Goal: Transaction & Acquisition: Subscribe to service/newsletter

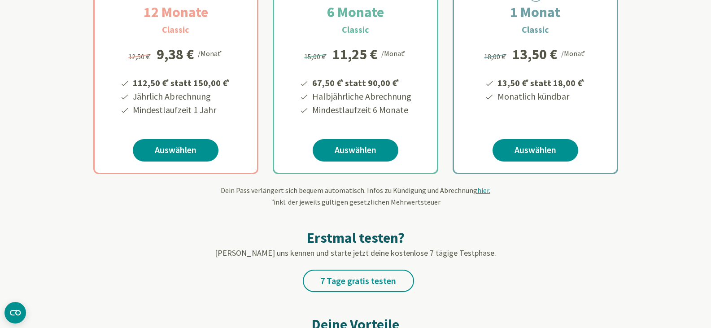
scroll to position [233, 0]
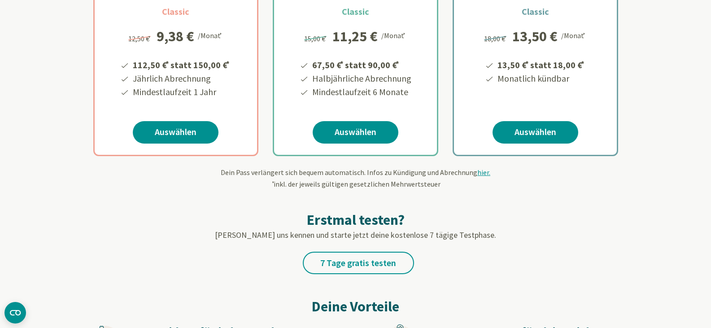
click at [164, 65] on li "112,50 € * statt 150,00 € *" at bounding box center [181, 63] width 100 height 15
click at [165, 132] on link "Auswählen" at bounding box center [176, 132] width 86 height 22
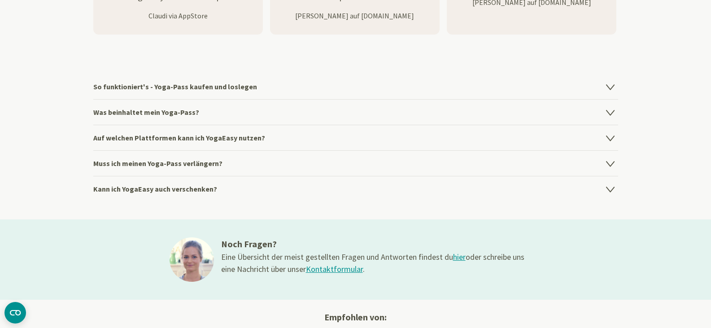
scroll to position [1288, 0]
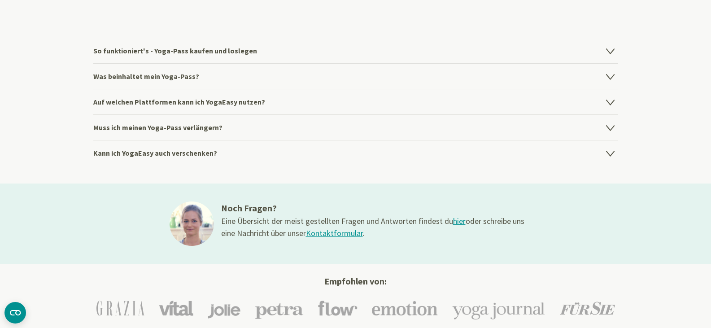
click at [265, 46] on h4 "So funktioniert's - Yoga-Pass kaufen und loslegen" at bounding box center [355, 50] width 525 height 25
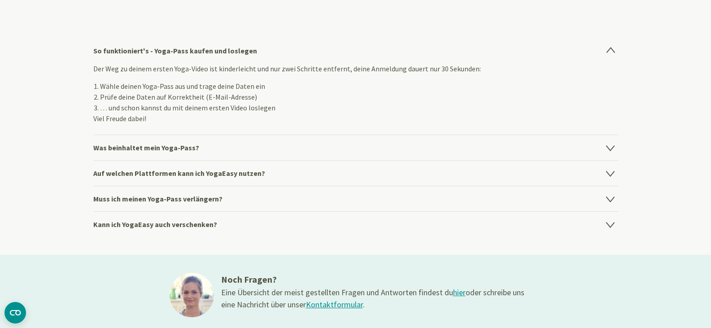
click at [250, 148] on h4 "Was beinhaltet mein Yoga-Pass?" at bounding box center [355, 147] width 525 height 26
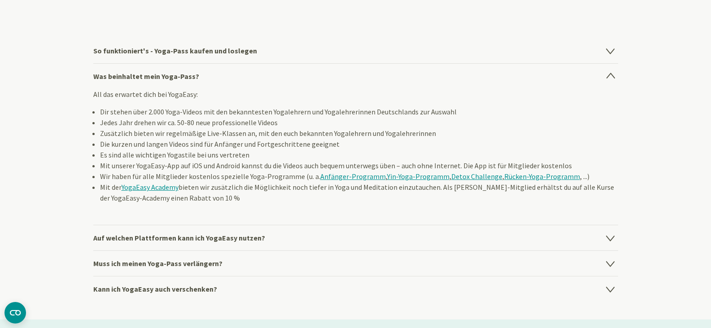
click at [284, 233] on h4 "Auf welchen Plattformen kann ich YogaEasy nutzen?" at bounding box center [355, 238] width 525 height 26
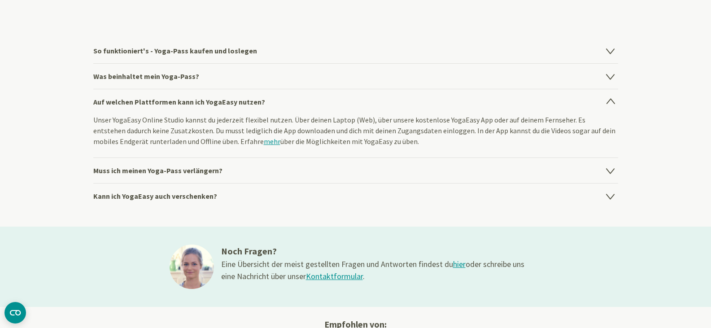
click at [272, 176] on h4 "Muss ich meinen Yoga-Pass verlängern?" at bounding box center [355, 170] width 525 height 26
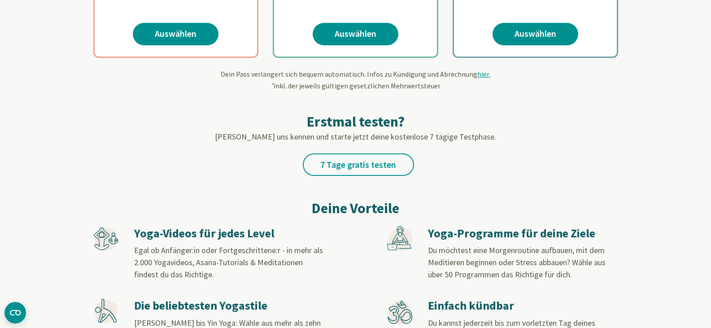
scroll to position [0, 0]
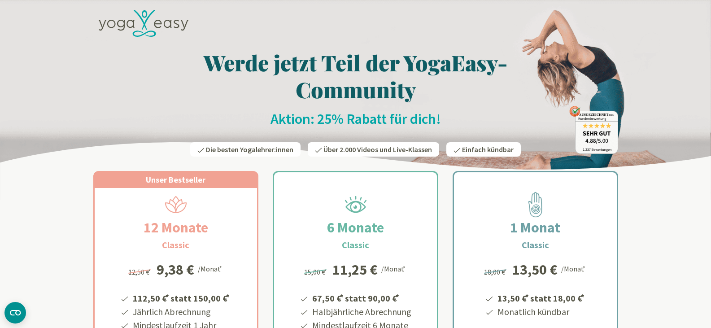
click at [135, 18] on icon at bounding box center [144, 23] width 90 height 27
